Goal: Navigation & Orientation: Find specific page/section

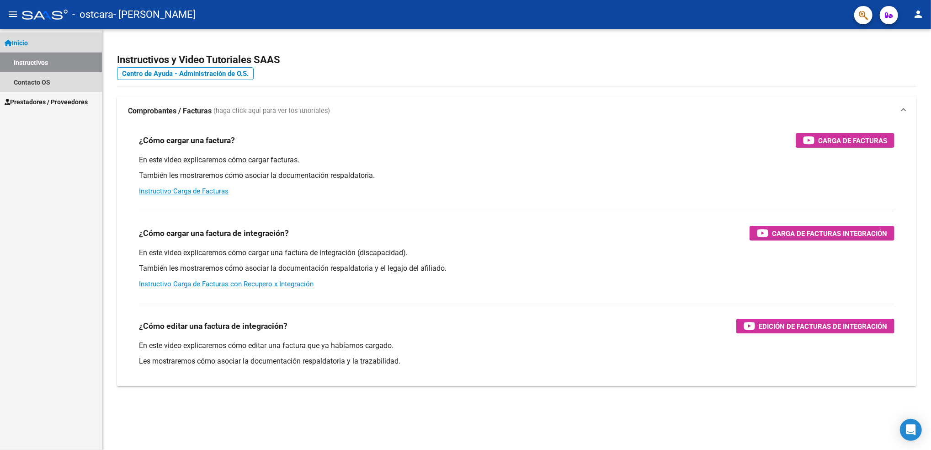
click at [51, 60] on link "Instructivos" at bounding box center [51, 63] width 102 height 20
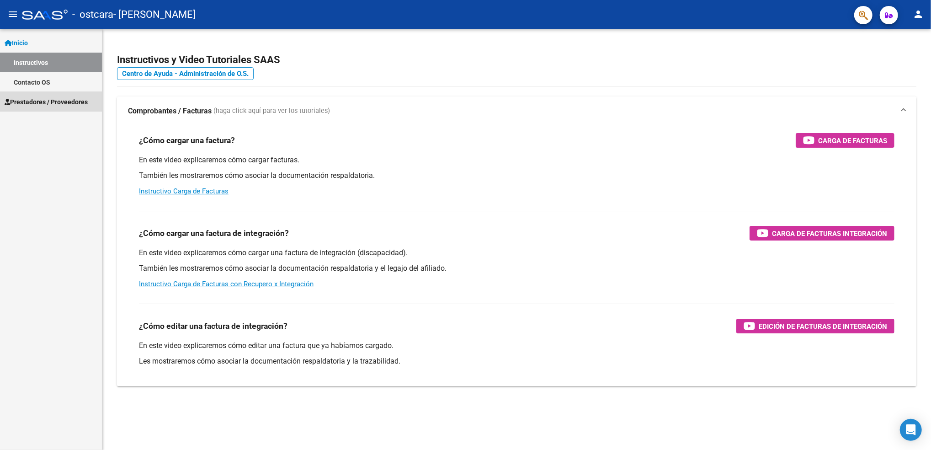
click at [48, 97] on span "Prestadores / Proveedores" at bounding box center [46, 102] width 83 height 10
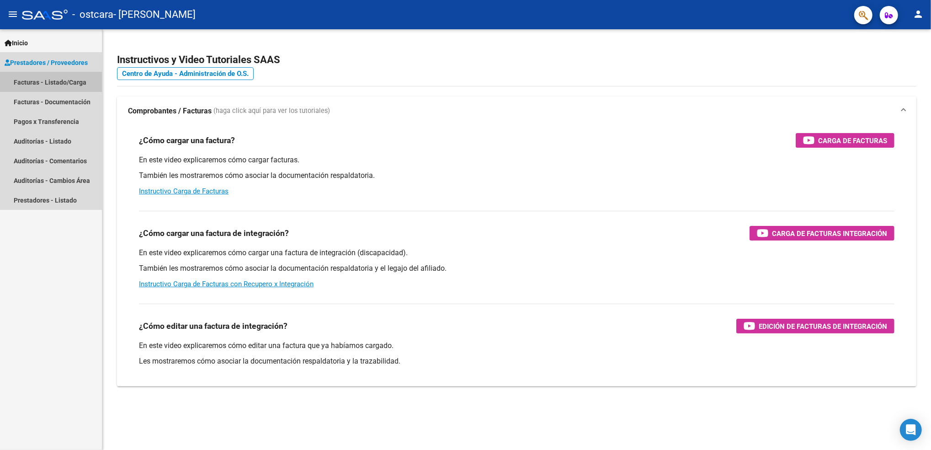
click at [45, 80] on link "Facturas - Listado/Carga" at bounding box center [51, 82] width 102 height 20
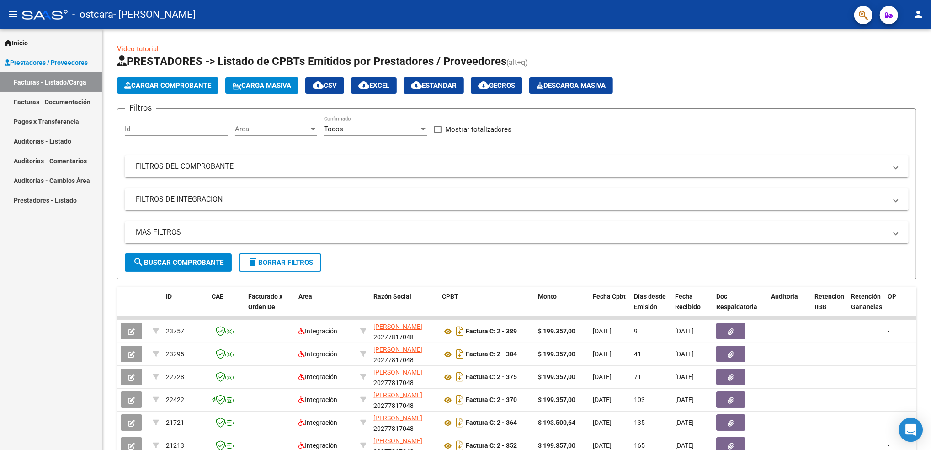
click at [917, 430] on div "Open Intercom Messenger" at bounding box center [911, 430] width 24 height 24
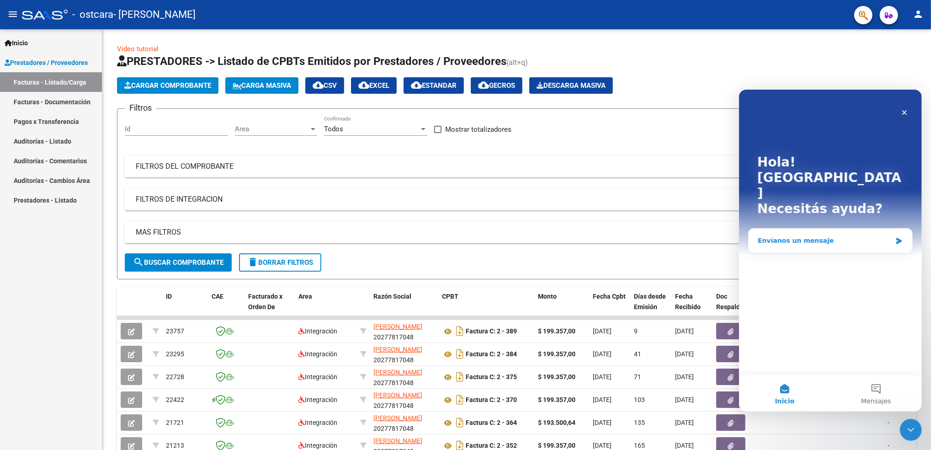
click at [800, 235] on div "Envíanos un mensaje" at bounding box center [824, 240] width 134 height 10
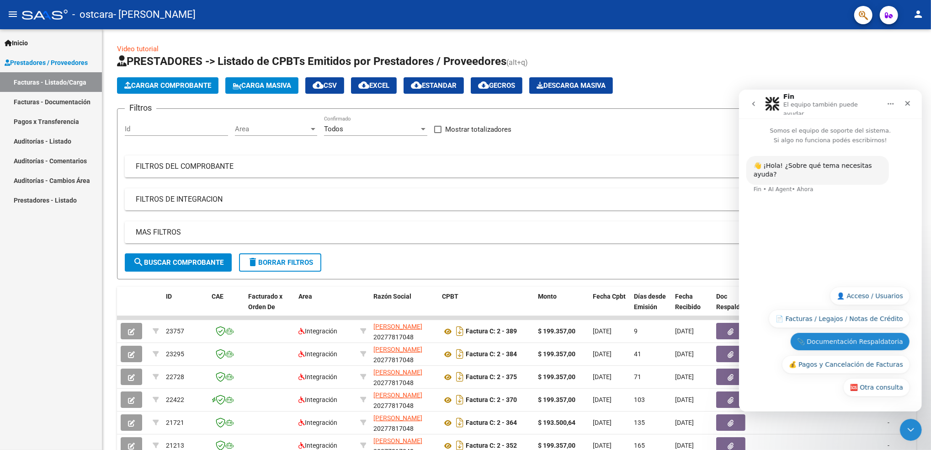
click at [853, 342] on button "📎 Documentación Respaldatoria" at bounding box center [850, 341] width 120 height 18
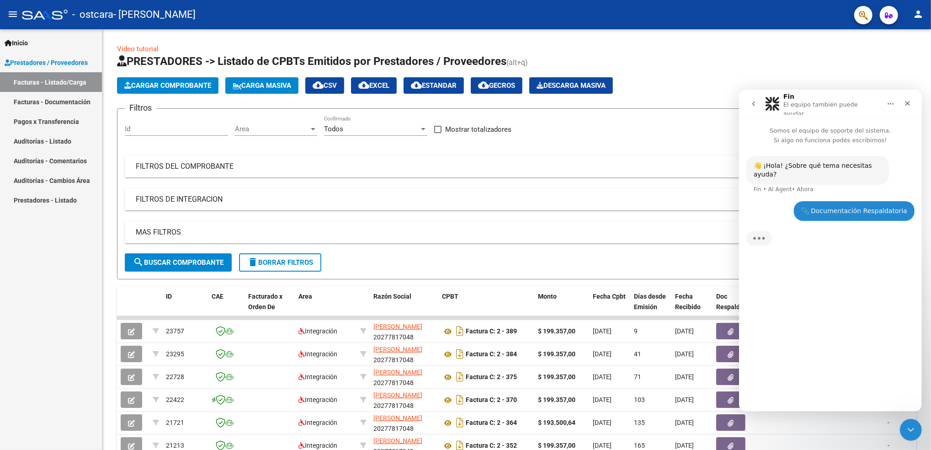
click at [853, 342] on div "👋 ¡Hola! ¿Sobre qué tema necesitas ayuda? Fin • AI Agent • Ahora 📎 Documentació…" at bounding box center [830, 273] width 183 height 259
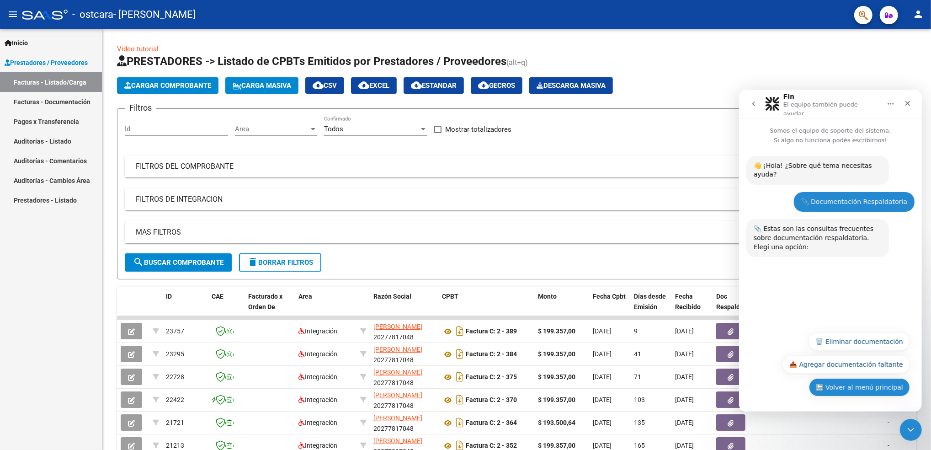
click at [832, 388] on button "🔙 Volver al menú principal" at bounding box center [859, 387] width 101 height 18
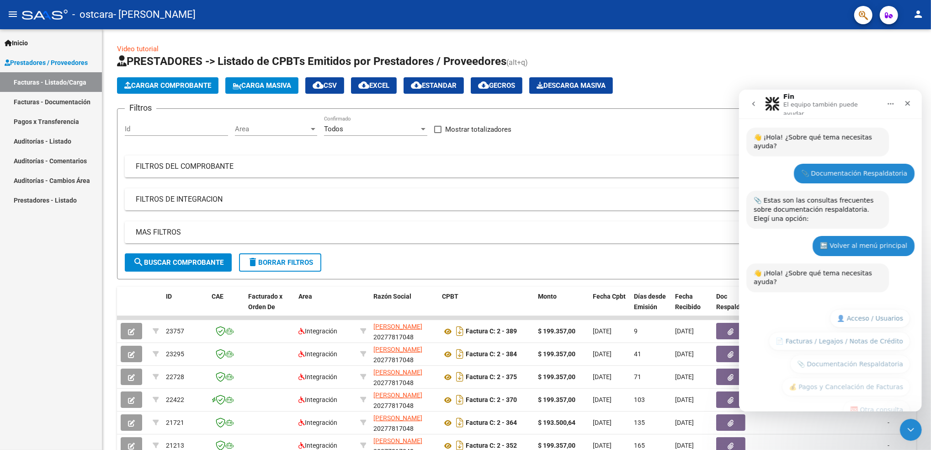
scroll to position [29, 0]
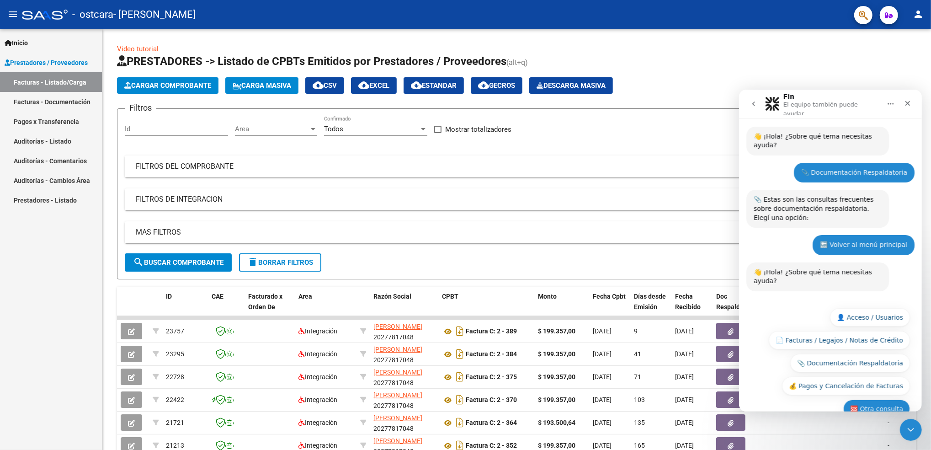
click at [874, 399] on button "🆘 Otra consulta" at bounding box center [876, 408] width 67 height 18
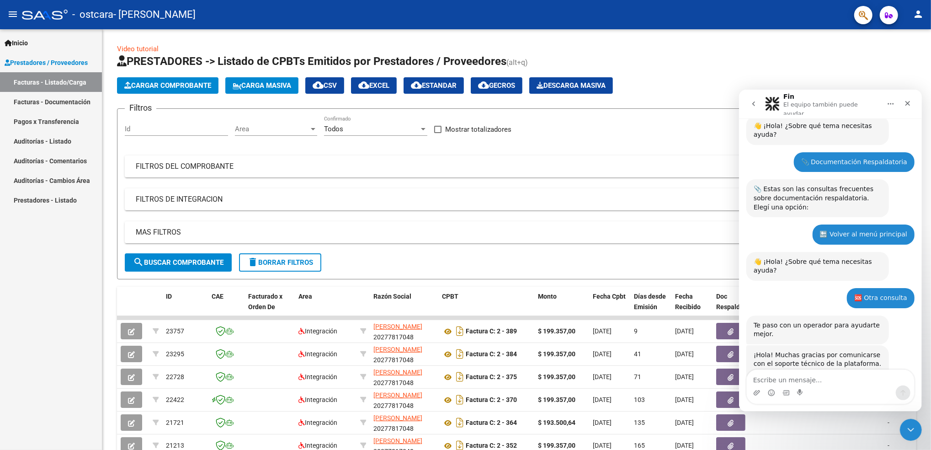
scroll to position [50, 0]
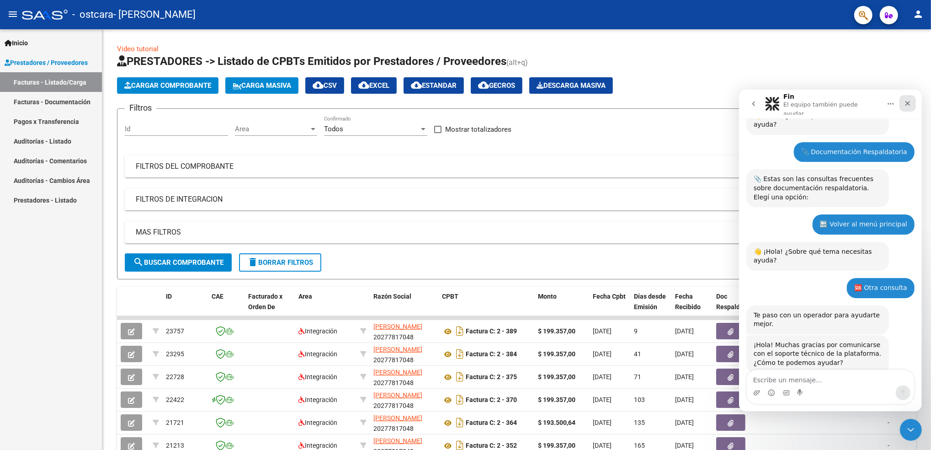
click at [907, 96] on div "Cerrar" at bounding box center [907, 103] width 16 height 16
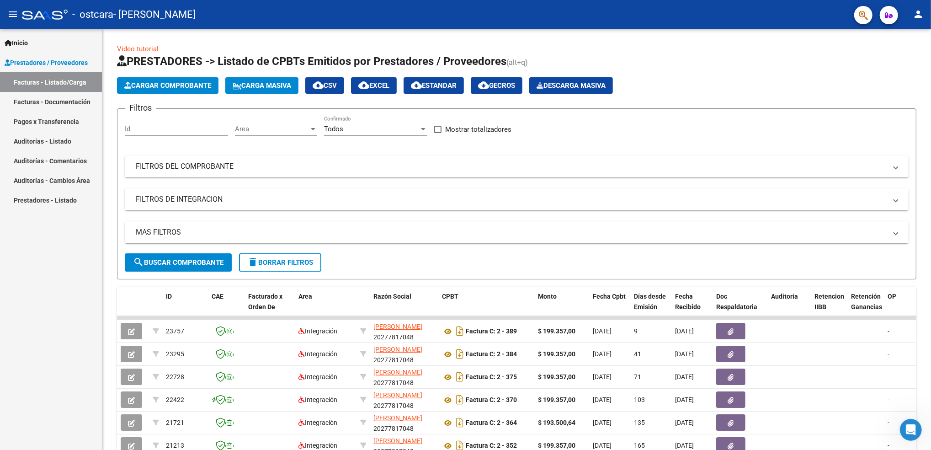
click at [919, 12] on mat-icon "person" at bounding box center [918, 14] width 11 height 11
click at [887, 15] on div at bounding box center [465, 225] width 931 height 450
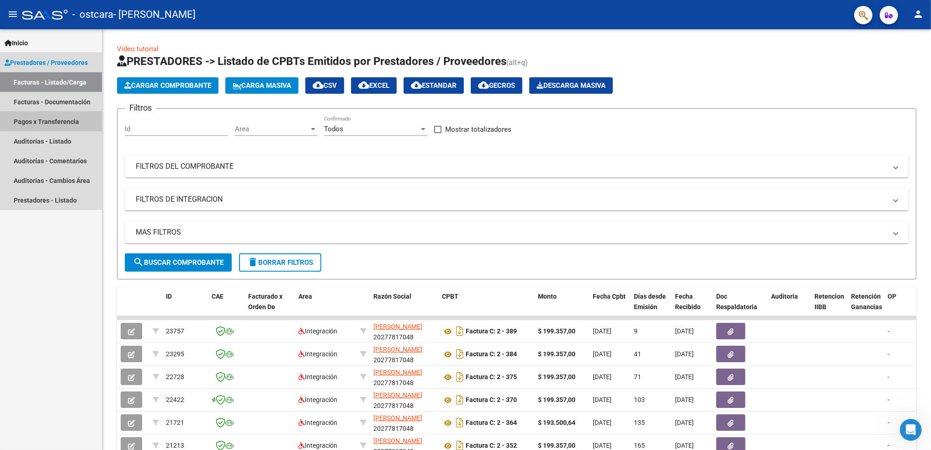
click at [66, 118] on link "Pagos x Transferencia" at bounding box center [51, 122] width 102 height 20
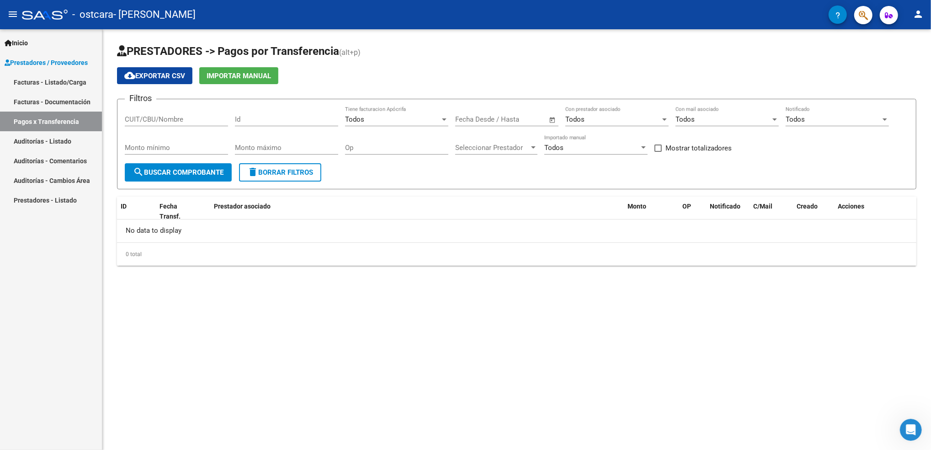
click at [64, 138] on link "Auditorías - Listado" at bounding box center [51, 141] width 102 height 20
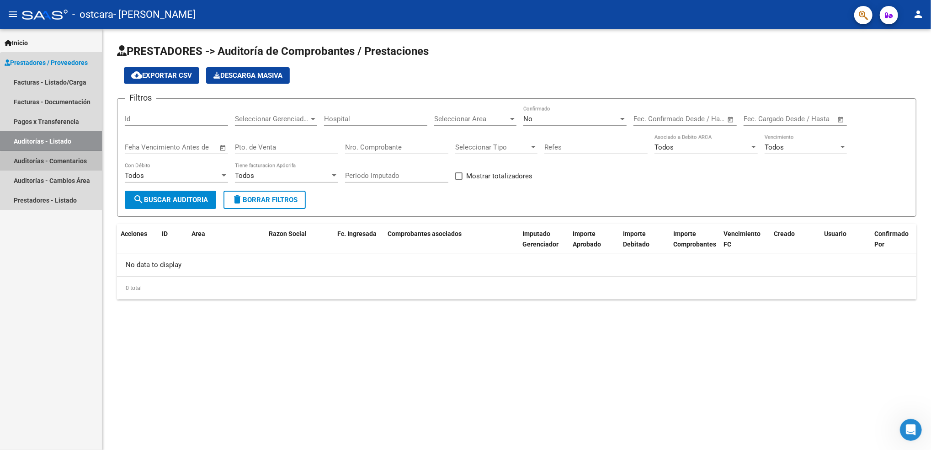
click at [62, 162] on link "Auditorías - Comentarios" at bounding box center [51, 161] width 102 height 20
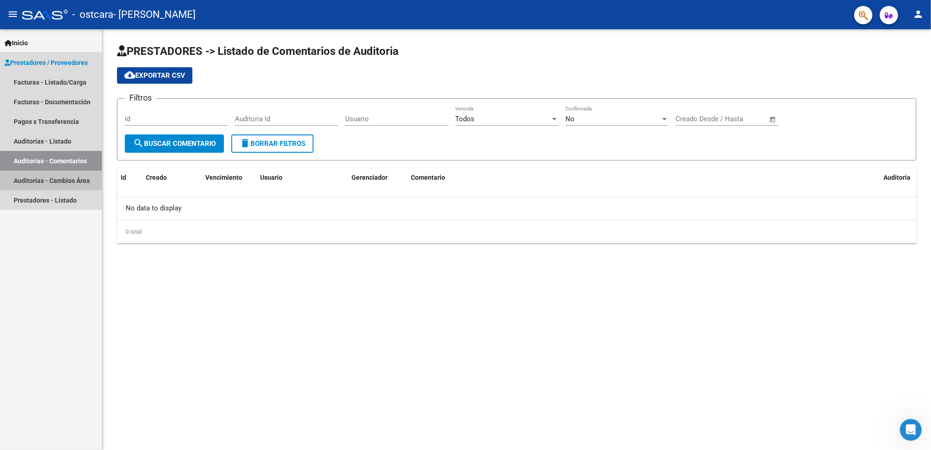
click at [59, 184] on link "Auditorías - Cambios Área" at bounding box center [51, 181] width 102 height 20
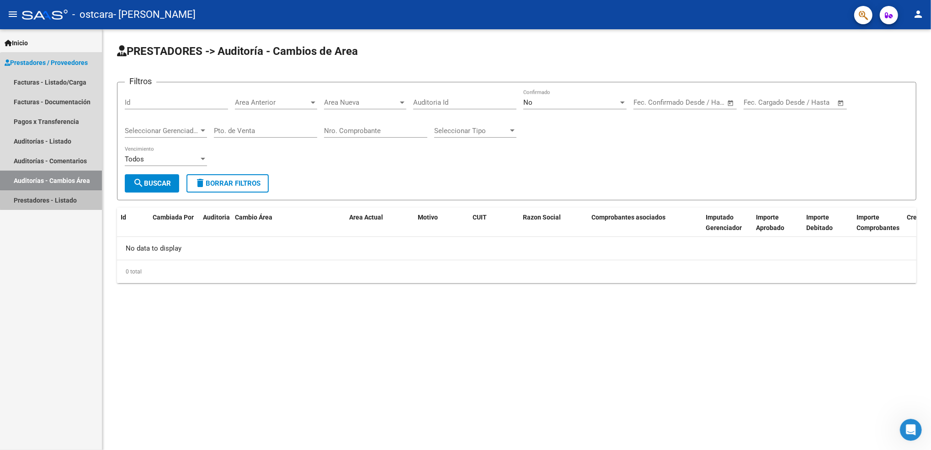
click at [54, 199] on link "Prestadores - Listado" at bounding box center [51, 200] width 102 height 20
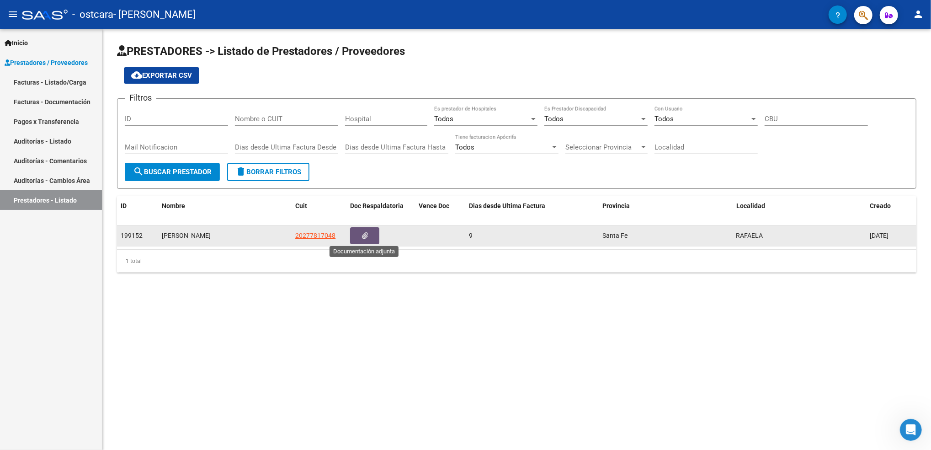
click at [370, 228] on button "button" at bounding box center [364, 235] width 29 height 17
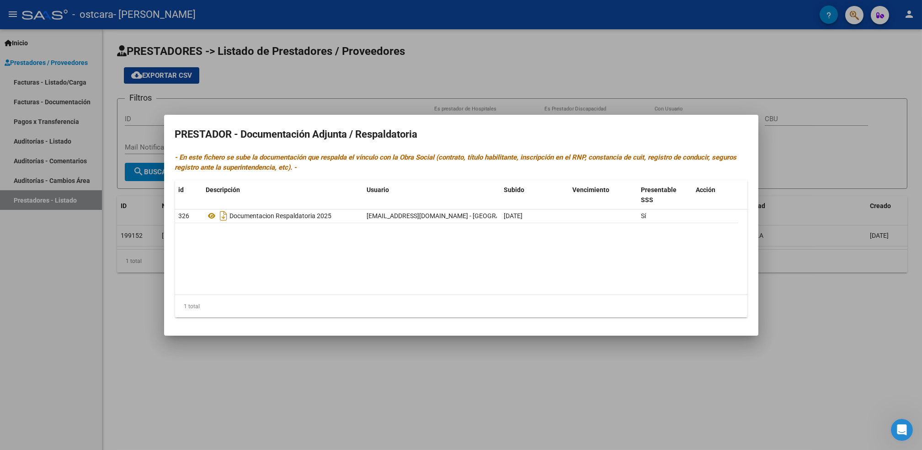
click at [790, 396] on div at bounding box center [461, 225] width 922 height 450
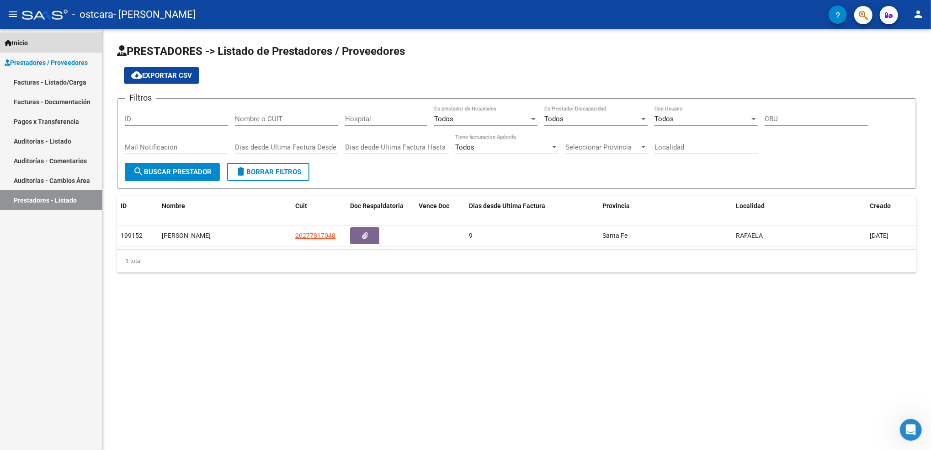
click at [27, 42] on span "Inicio" at bounding box center [16, 43] width 23 height 10
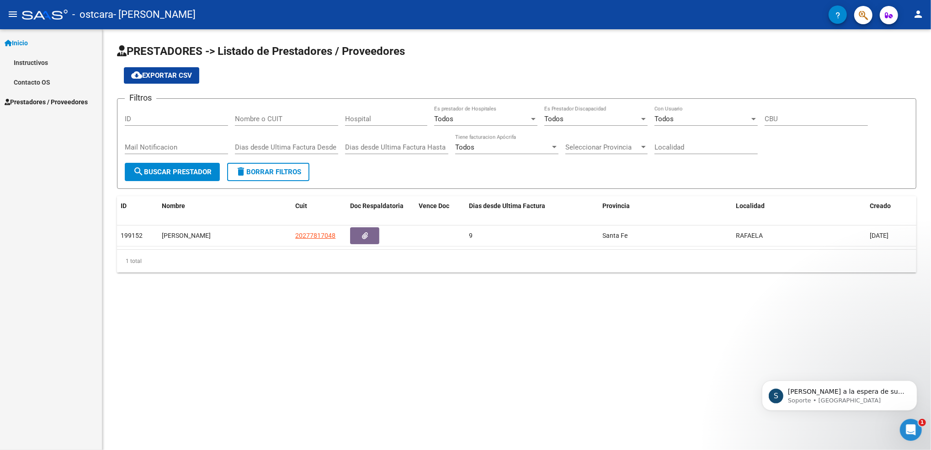
scroll to position [98, 0]
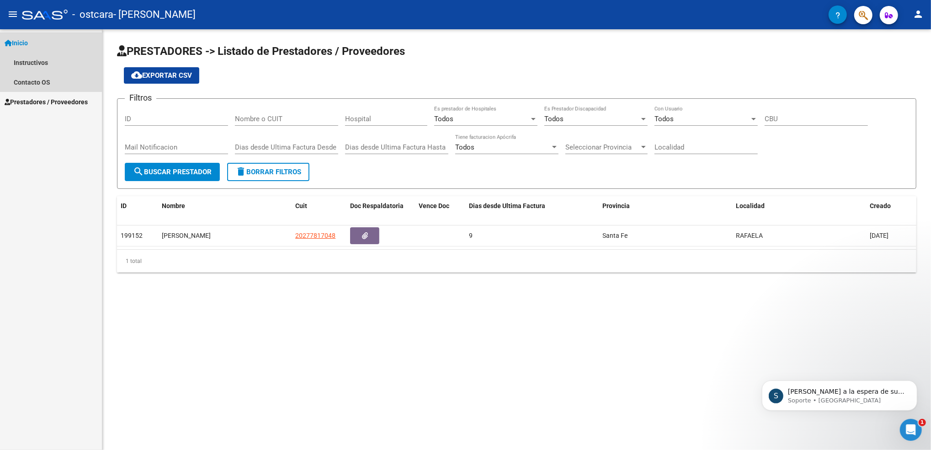
click at [24, 35] on link "Inicio" at bounding box center [51, 43] width 102 height 20
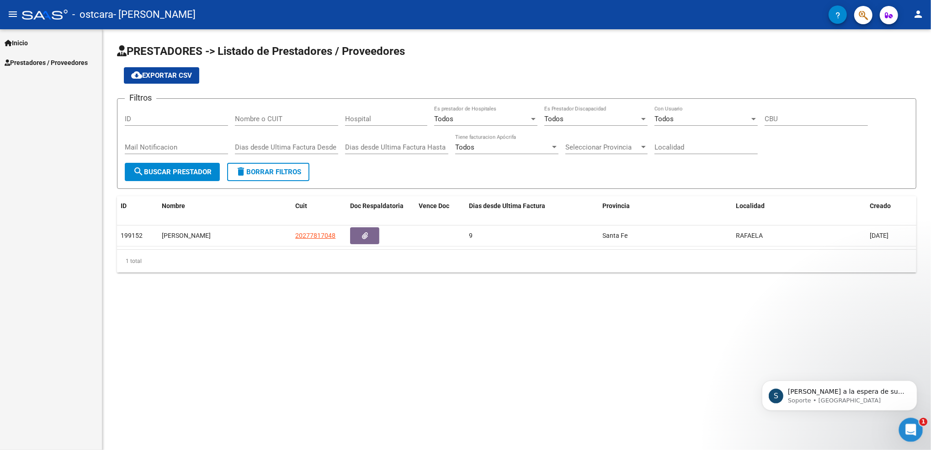
click at [912, 423] on icon "Abrir Intercom Messenger" at bounding box center [909, 428] width 15 height 15
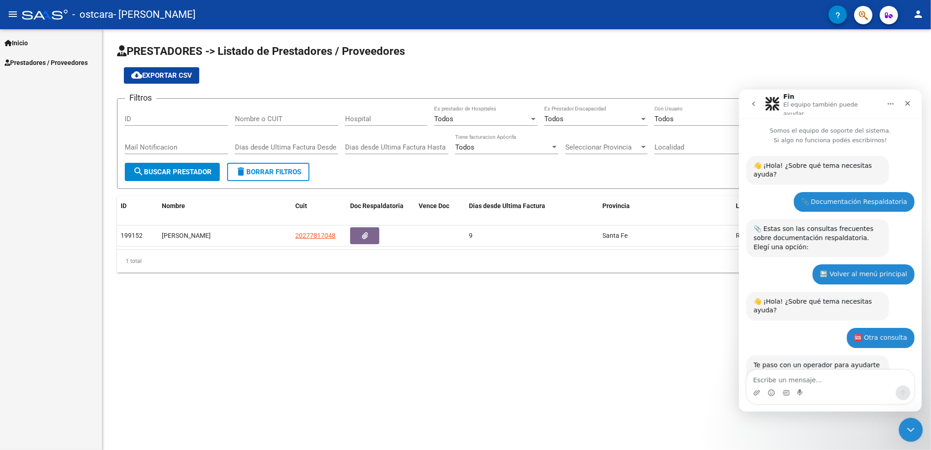
scroll to position [1, 0]
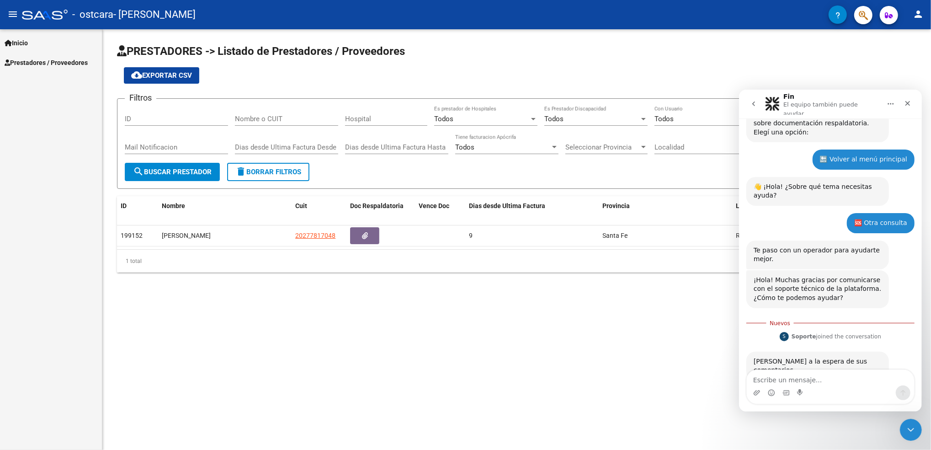
click at [586, 359] on mat-sidenav-content "PRESTADORES -> Listado de Prestadores / Proveedores cloud_download Exportar CSV…" at bounding box center [516, 239] width 829 height 421
click at [902, 96] on div "Cerrar" at bounding box center [907, 103] width 16 height 16
